Goal: Find specific page/section: Find specific page/section

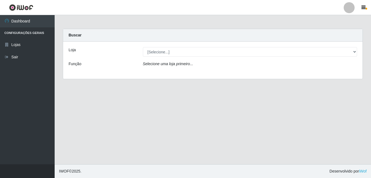
click at [30, 33] on li "Configurações Gerais" at bounding box center [27, 32] width 55 height 11
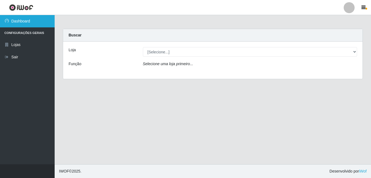
click at [22, 20] on link "Dashboard" at bounding box center [27, 21] width 55 height 12
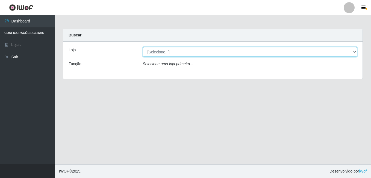
click at [356, 49] on select "[Selecione...] Bemais Supermercados - Cruz das Armas" at bounding box center [250, 52] width 214 height 10
select select "412"
click at [143, 47] on select "[Selecione...] Bemais Supermercados - Cruz das Armas" at bounding box center [250, 52] width 214 height 10
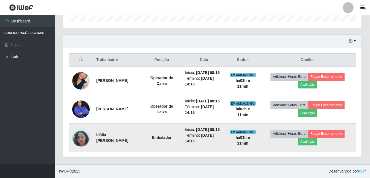
scroll to position [190, 0]
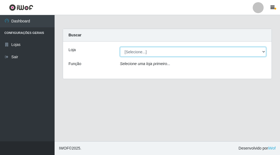
click at [265, 51] on select "[Selecione...] Bemais Supermercados - Cruz das Armas" at bounding box center [193, 52] width 146 height 10
select select "412"
click at [120, 47] on select "[Selecione...] Bemais Supermercados - Cruz das Armas" at bounding box center [193, 52] width 146 height 10
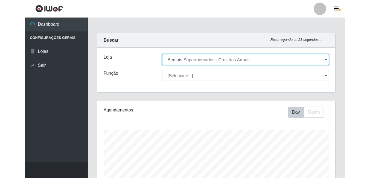
scroll to position [113, 207]
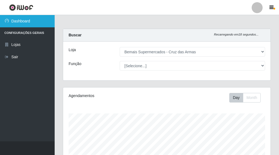
click at [44, 23] on link "Dashboard" at bounding box center [27, 21] width 55 height 12
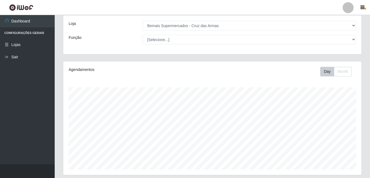
scroll to position [0, 0]
